Goal: Find specific page/section: Find specific page/section

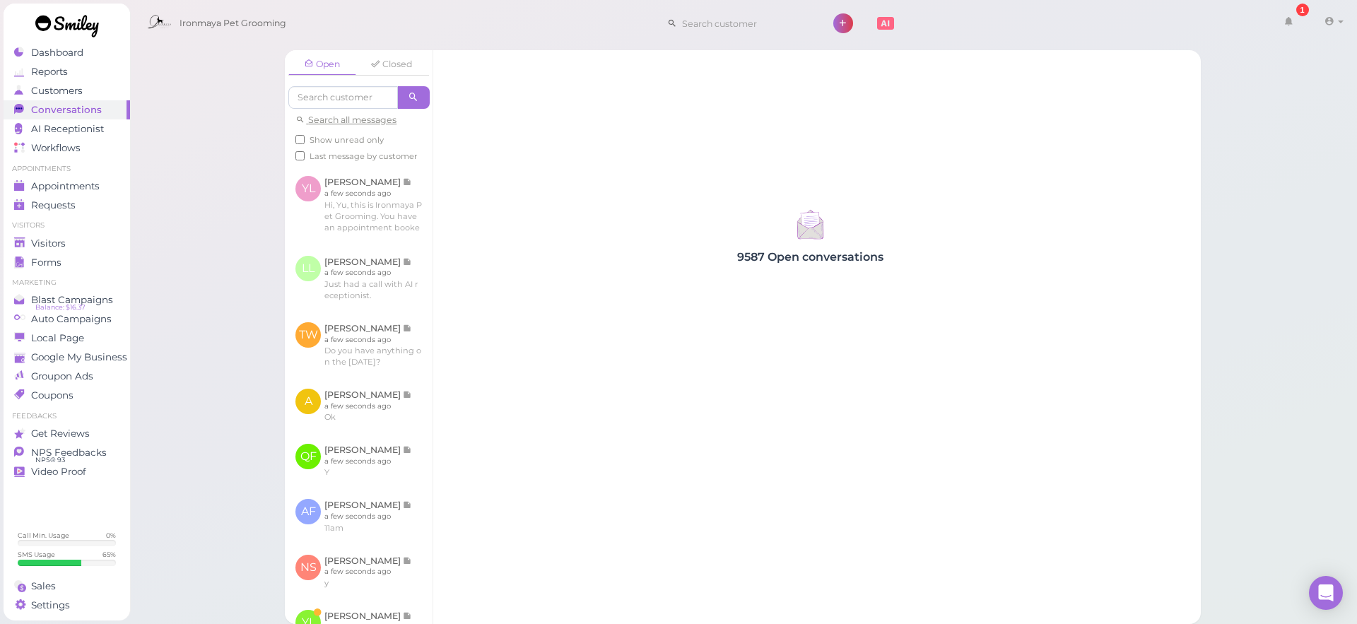
click at [749, 24] on input at bounding box center [745, 23] width 137 height 23
type input "ruby"
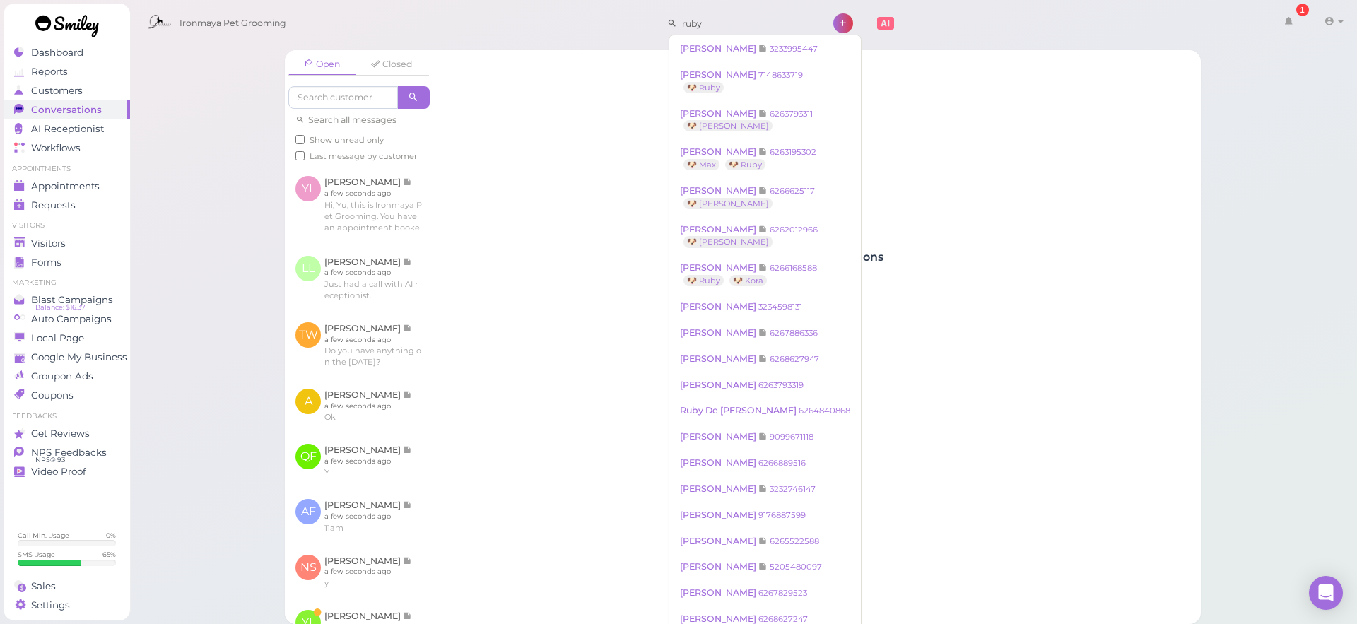
click at [833, 115] on div "9587 Open conversations" at bounding box center [809, 337] width 753 height 574
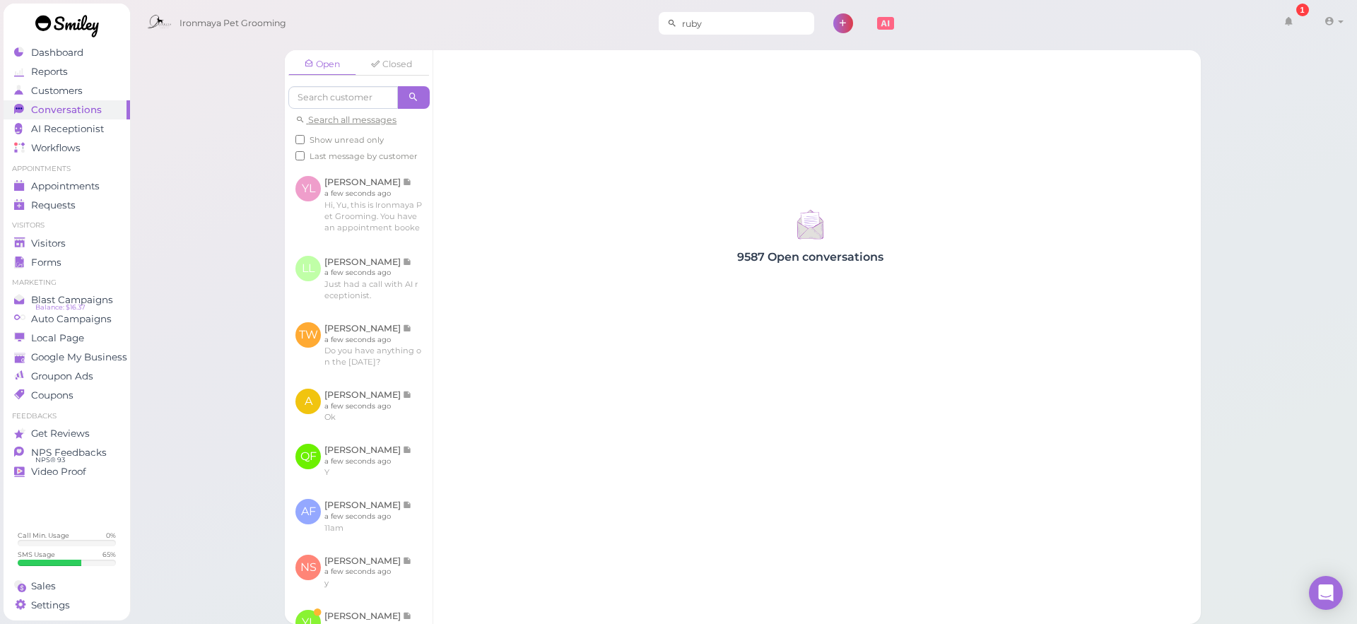
click at [764, 25] on input "ruby" at bounding box center [745, 23] width 137 height 23
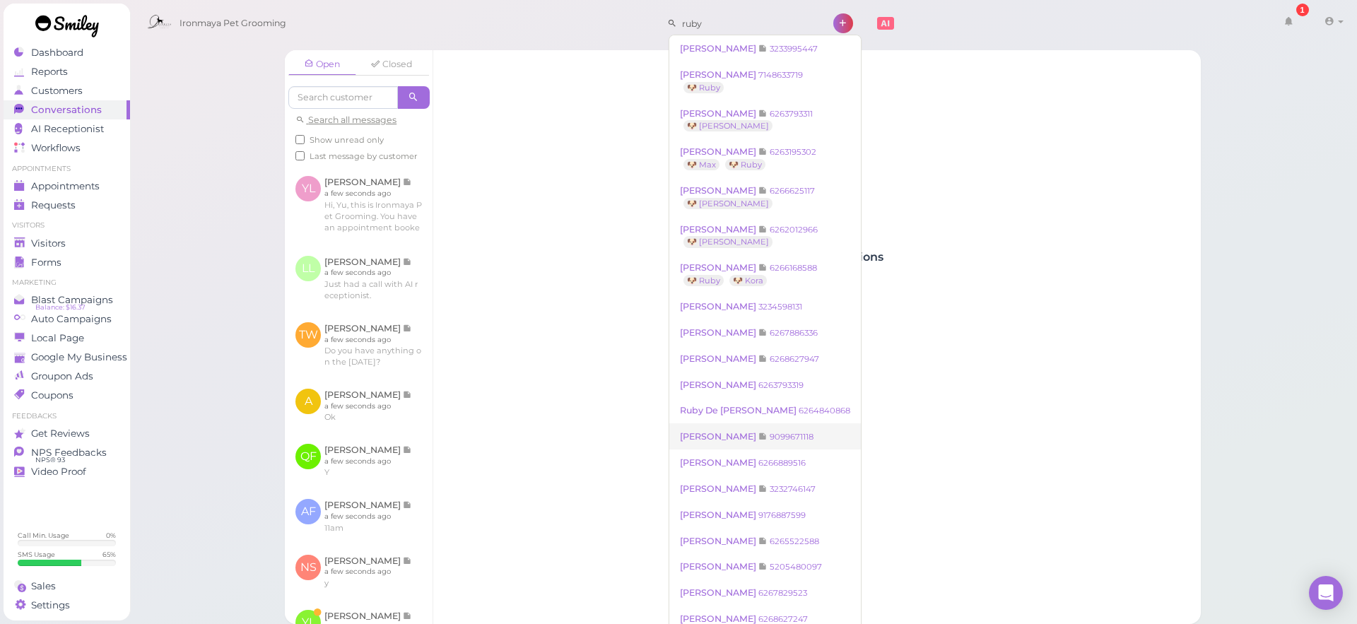
click at [770, 437] on small "9099671118" at bounding box center [792, 437] width 44 height 10
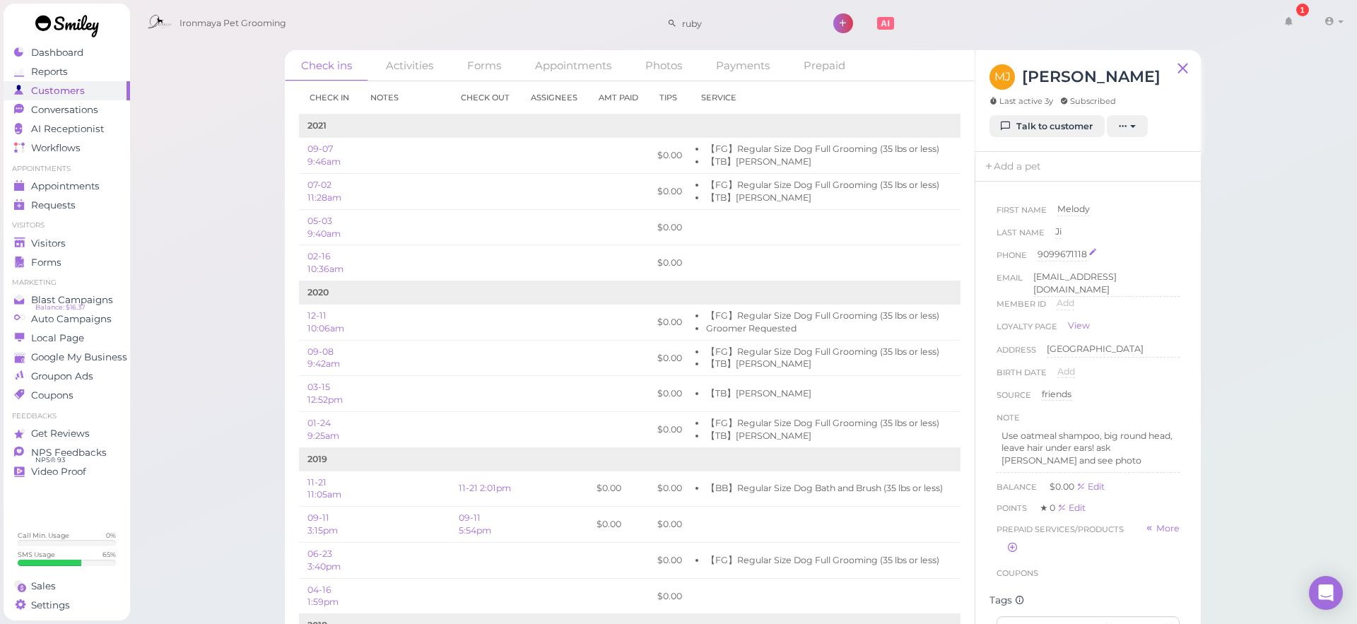
click at [1049, 258] on div "9099671118" at bounding box center [1062, 254] width 49 height 13
drag, startPoint x: 1038, startPoint y: 257, endPoint x: 1105, endPoint y: 261, distance: 66.5
click at [1105, 261] on input "9099671118" at bounding box center [1109, 258] width 142 height 21
click at [1098, 343] on div "[GEOGRAPHIC_DATA] [GEOGRAPHIC_DATA]" at bounding box center [1113, 350] width 133 height 14
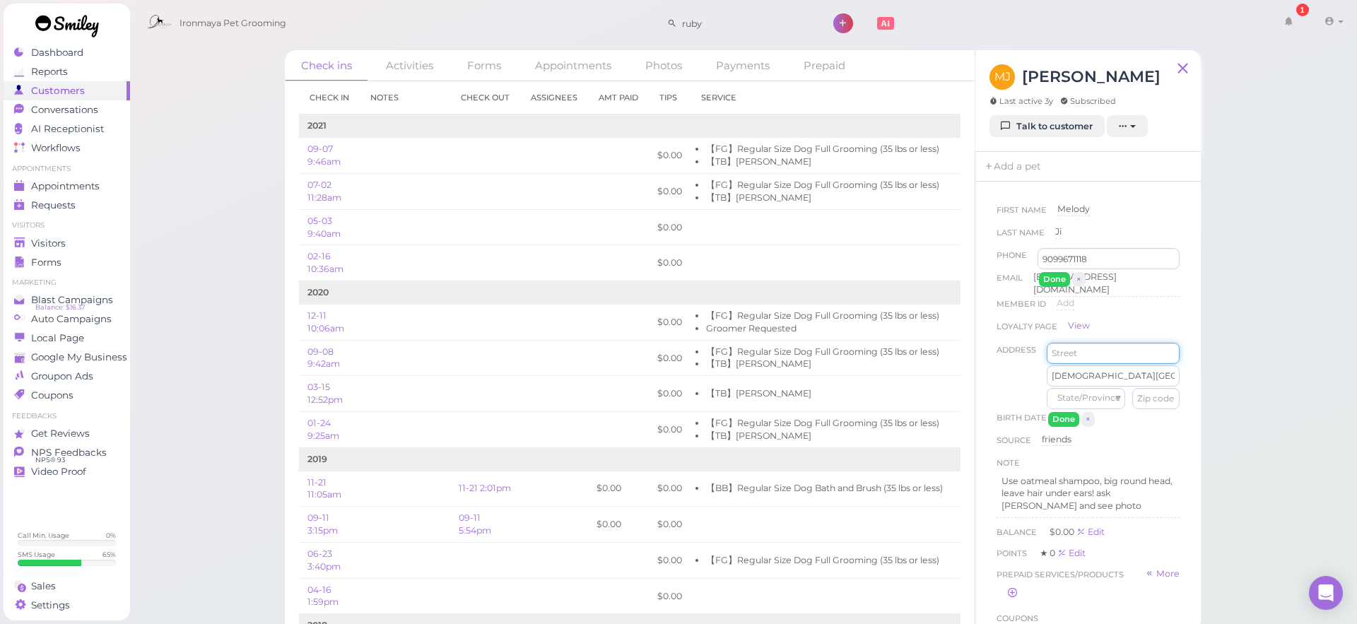
drag, startPoint x: 1101, startPoint y: 260, endPoint x: 1055, endPoint y: 259, distance: 45.9
click at [1055, 259] on input "9099671118" at bounding box center [1109, 258] width 142 height 21
drag, startPoint x: 1121, startPoint y: 263, endPoint x: 1046, endPoint y: 254, distance: 75.5
click at [1046, 254] on input "9099671118" at bounding box center [1109, 258] width 142 height 21
click at [1045, 254] on input "9099671118" at bounding box center [1109, 258] width 142 height 21
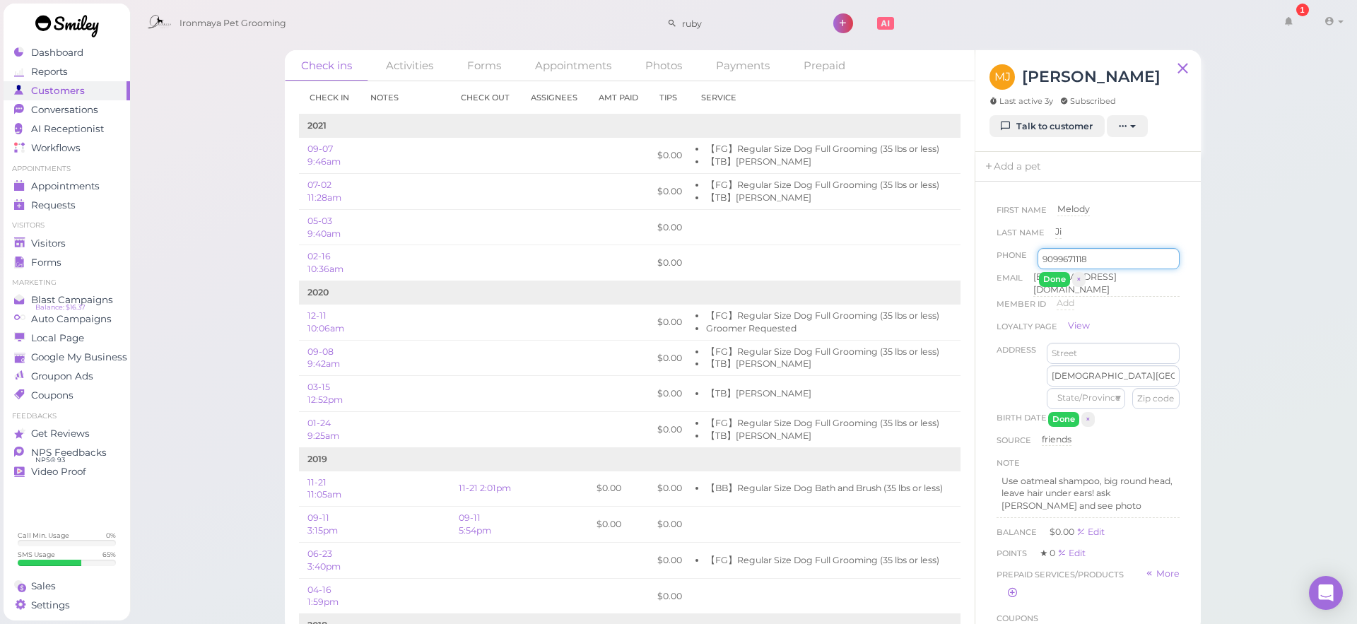
drag, startPoint x: 1095, startPoint y: 261, endPoint x: 1030, endPoint y: 262, distance: 65.0
click at [1030, 262] on div "Phone [PHONE_NUMBER] 9099671118 Done ×" at bounding box center [1088, 259] width 183 height 23
